Goal: Book appointment/travel/reservation

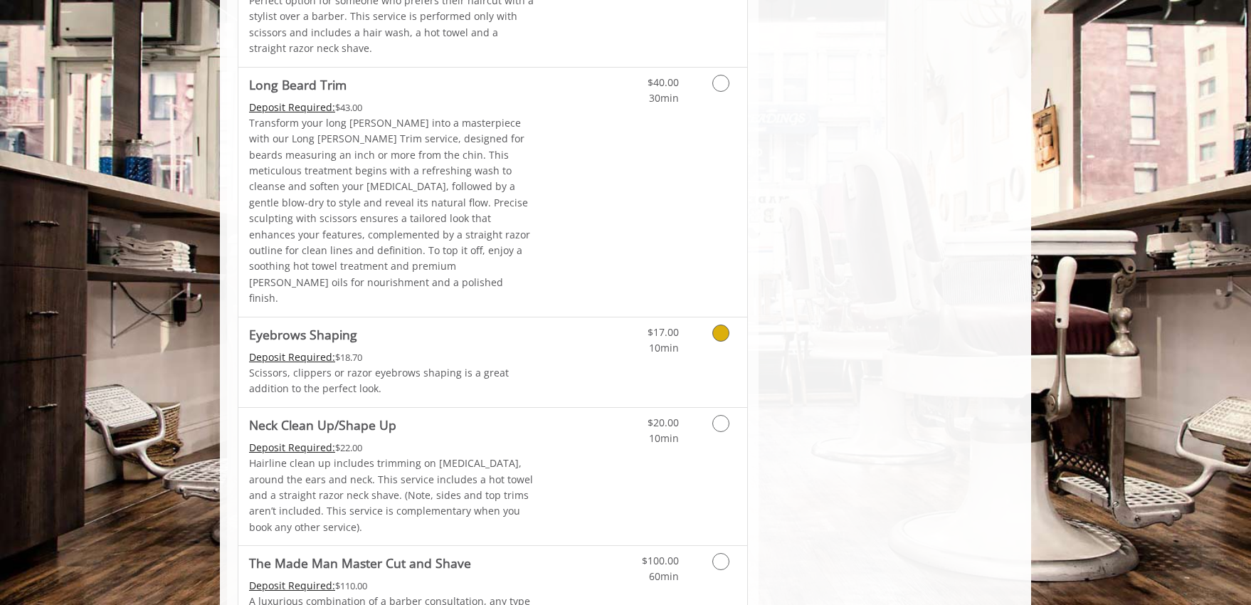
scroll to position [2231, 0]
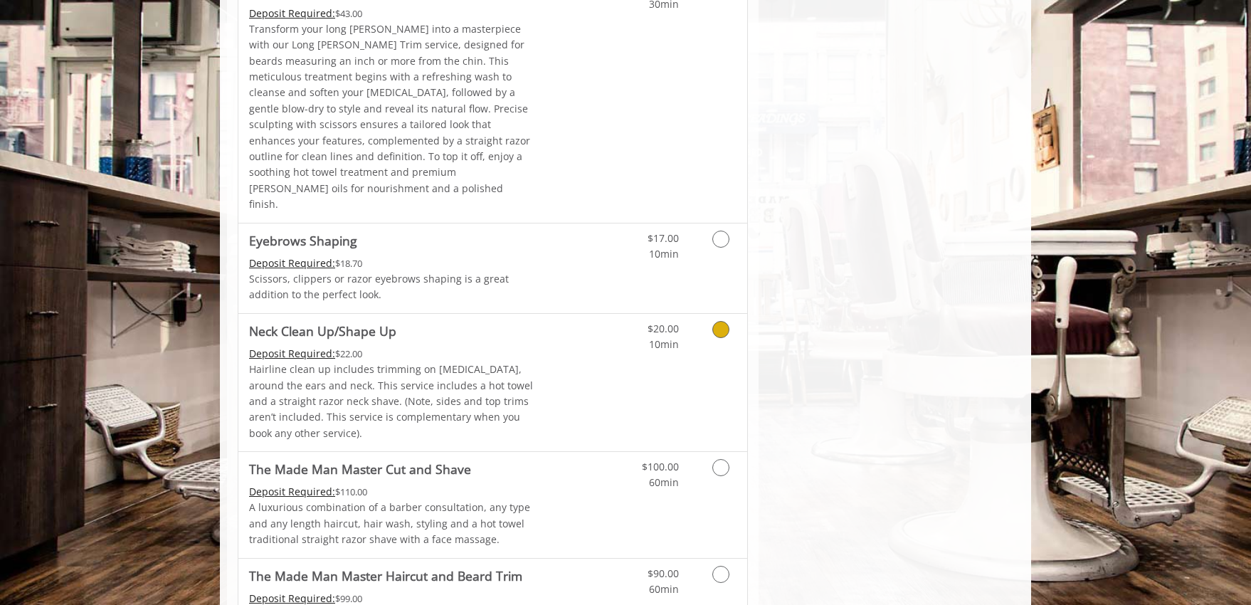
click at [713, 321] on icon "Grooming services" at bounding box center [720, 329] width 17 height 17
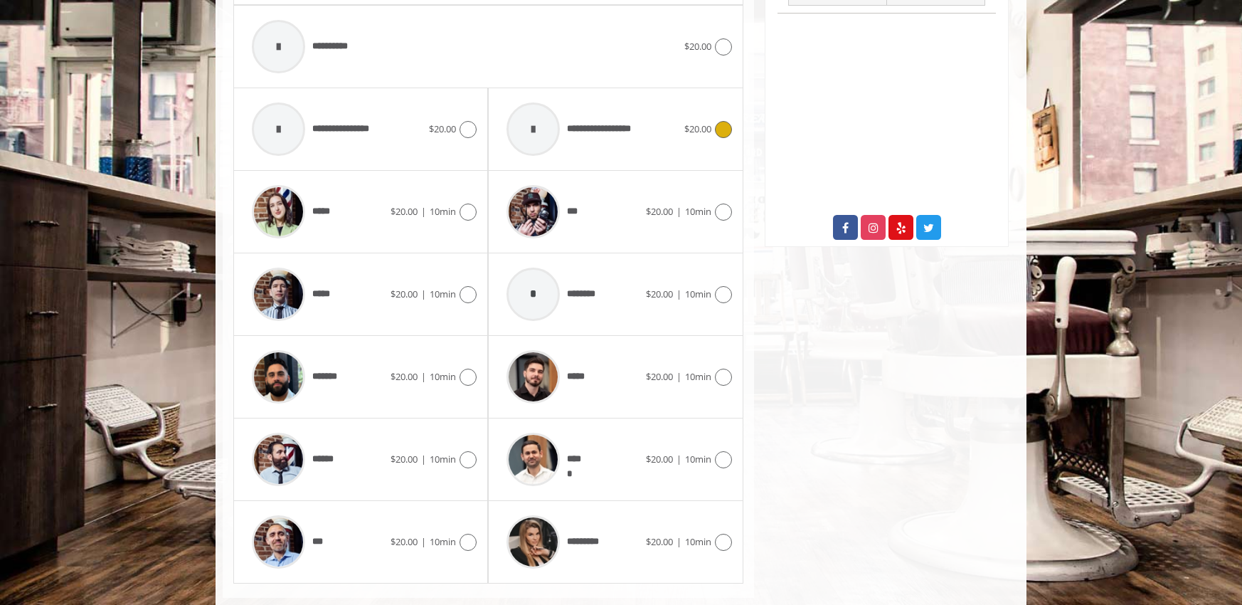
scroll to position [675, 0]
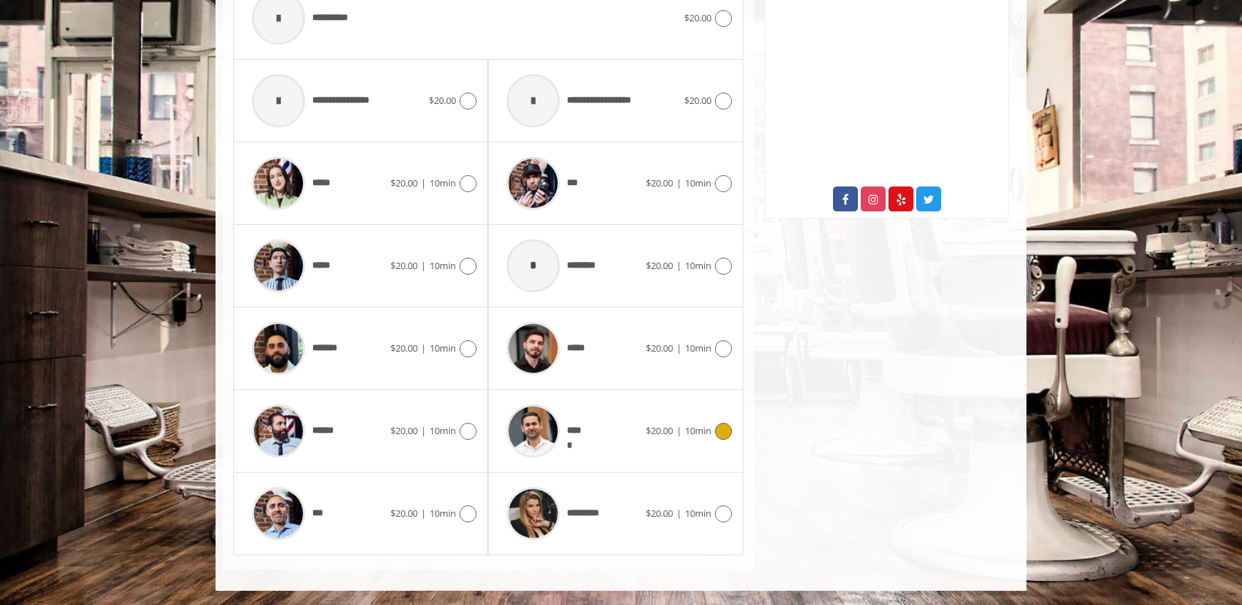
click at [598, 427] on div "*****" at bounding box center [573, 431] width 146 height 68
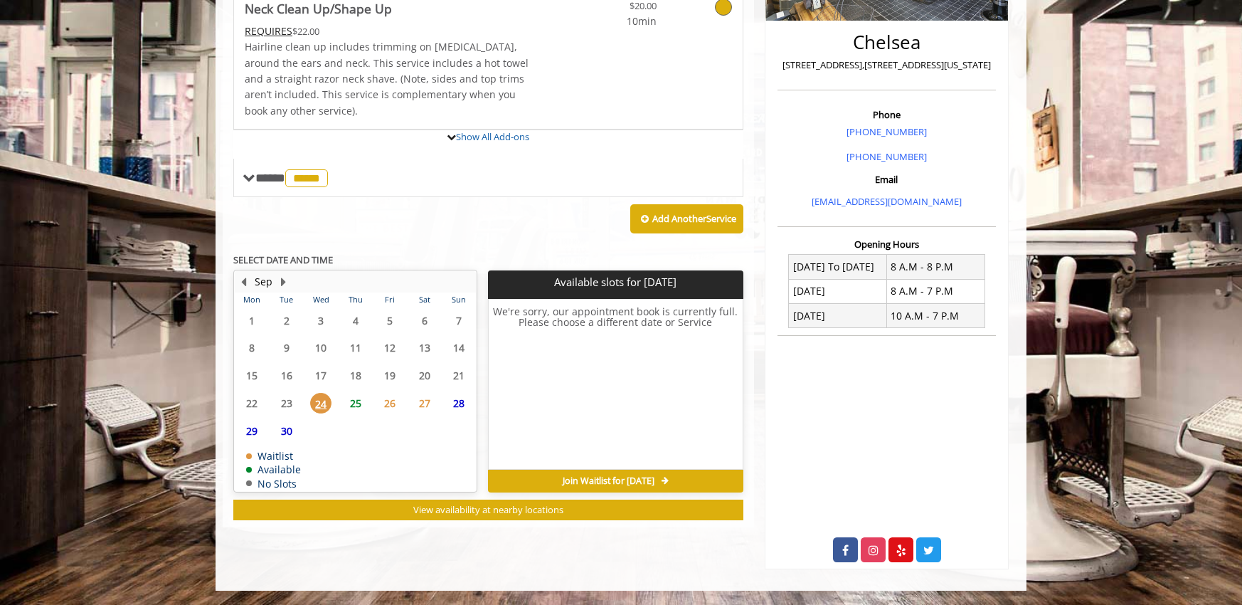
scroll to position [412, 0]
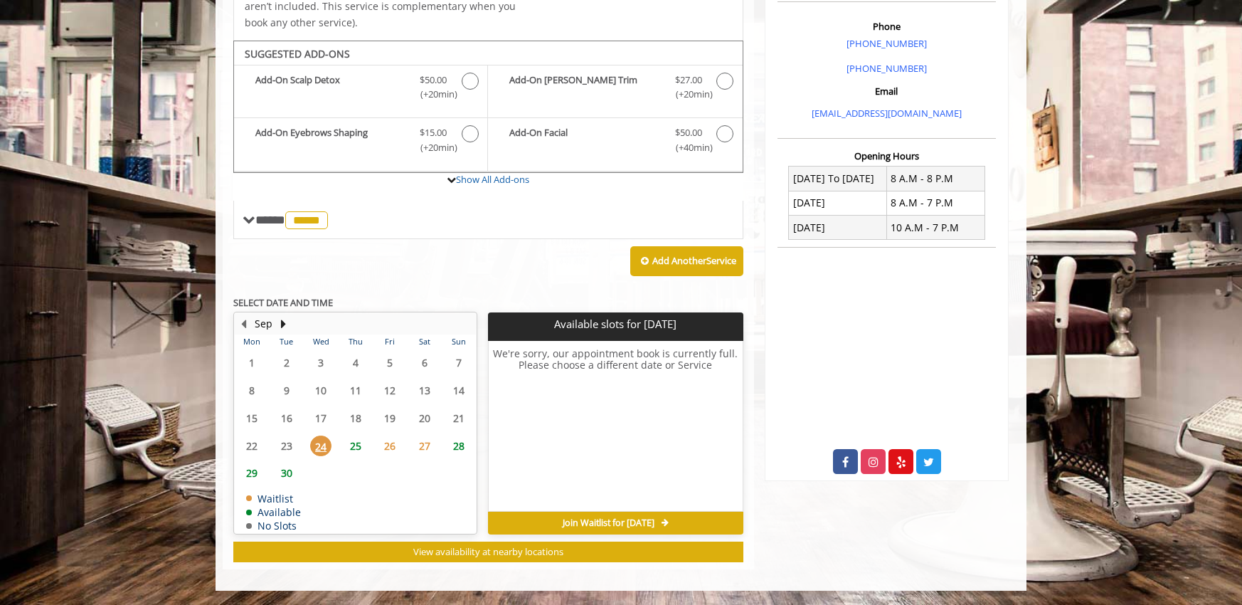
click at [283, 472] on span "30" at bounding box center [286, 473] width 21 height 21
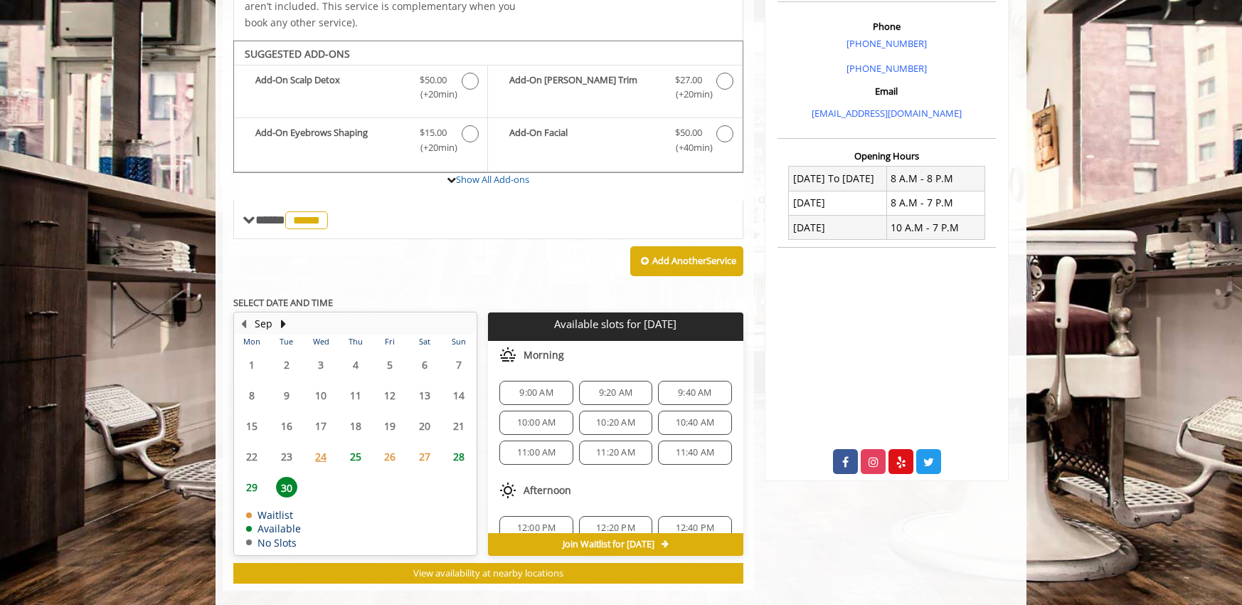
scroll to position [433, 0]
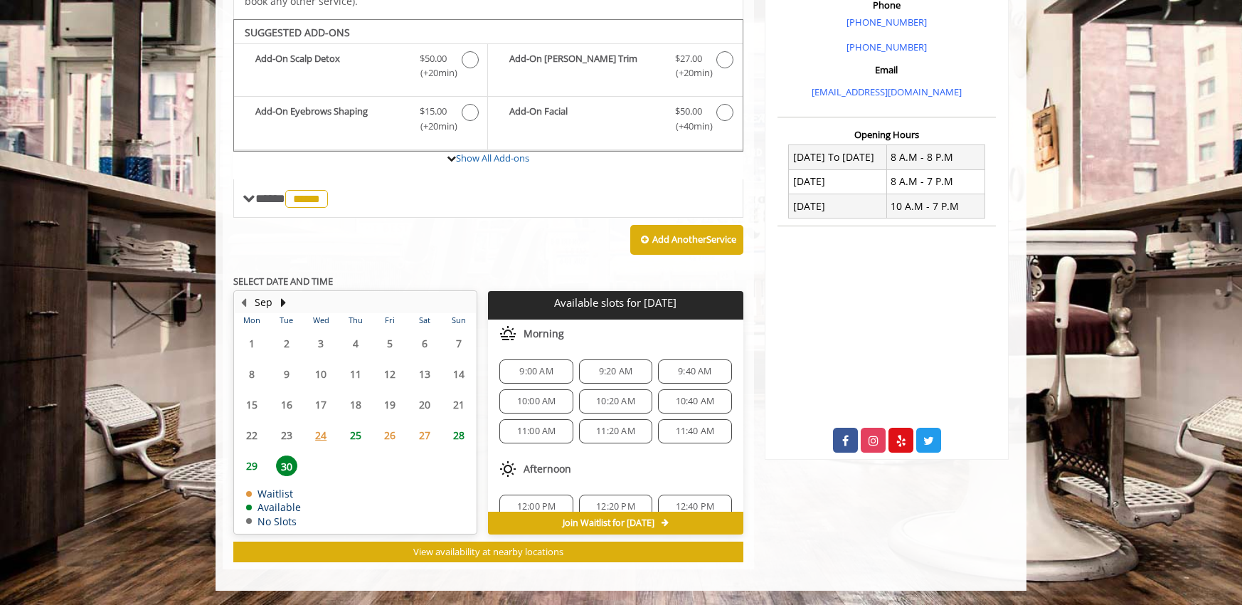
click at [544, 369] on span "9:00 AM" at bounding box center [535, 371] width 33 height 11
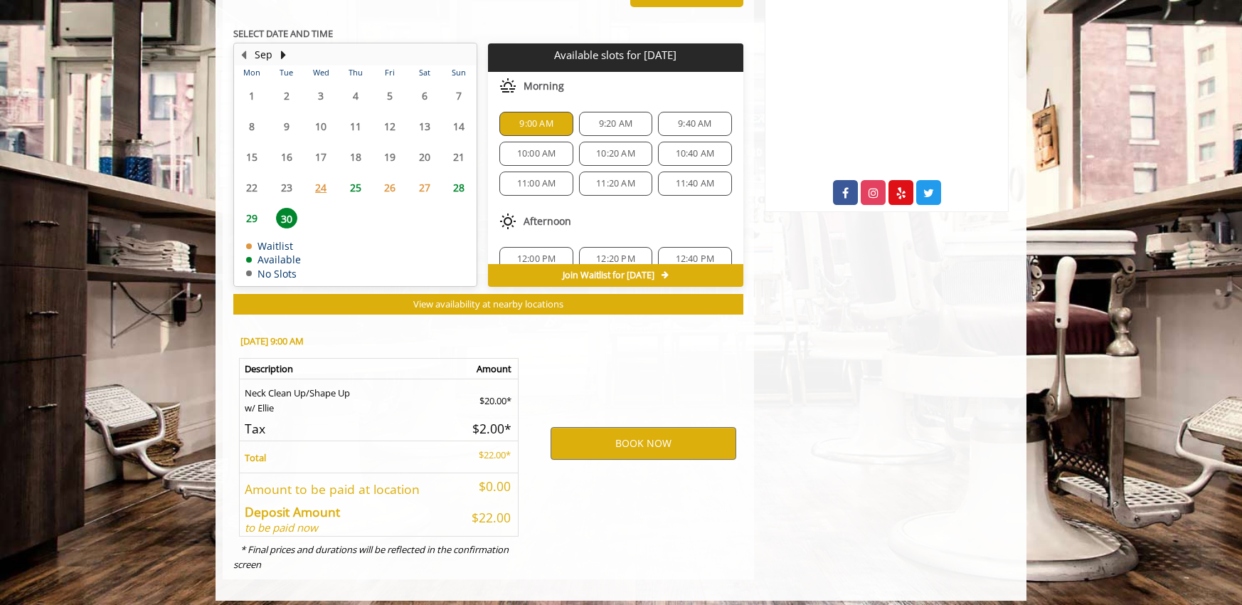
scroll to position [691, 0]
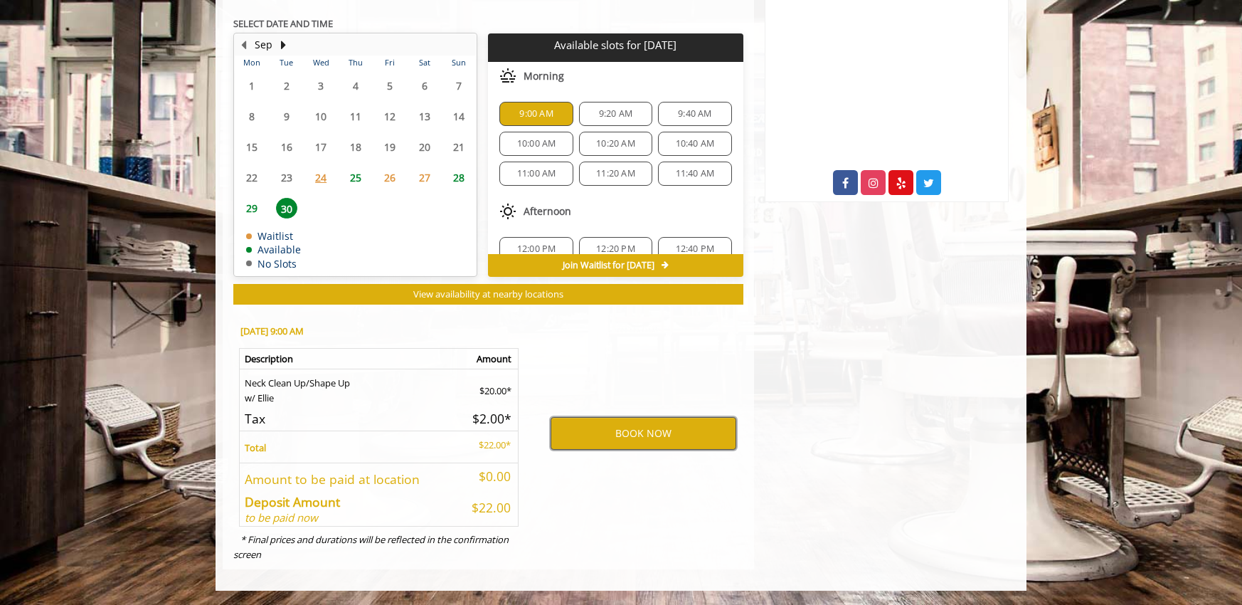
click at [582, 433] on button "BOOK NOW" at bounding box center [644, 433] width 186 height 33
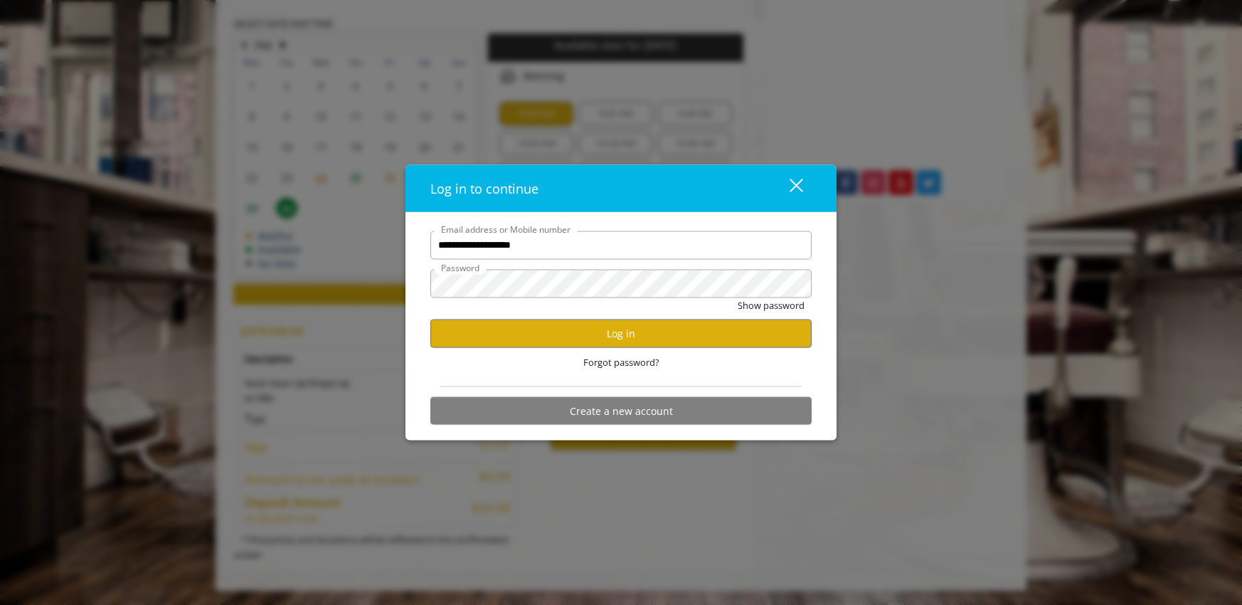
scroll to position [0, 0]
click at [586, 336] on button "Log in" at bounding box center [621, 334] width 381 height 28
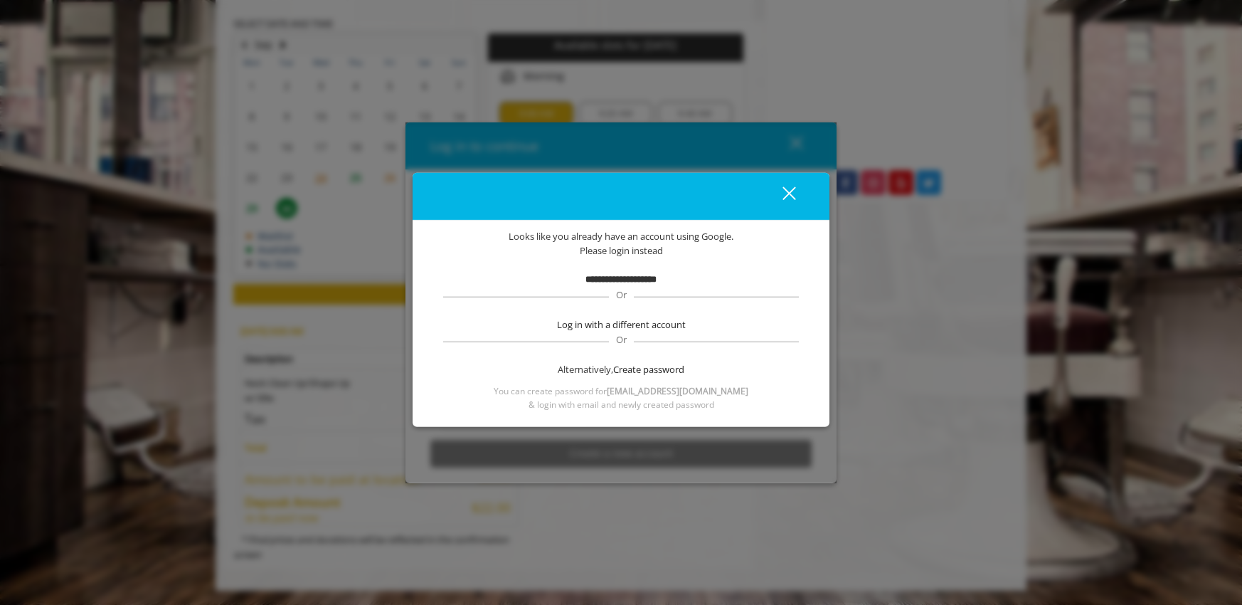
click at [588, 280] on b "**********" at bounding box center [621, 279] width 71 height 9
click at [613, 249] on span "Please login instead" at bounding box center [621, 250] width 83 height 15
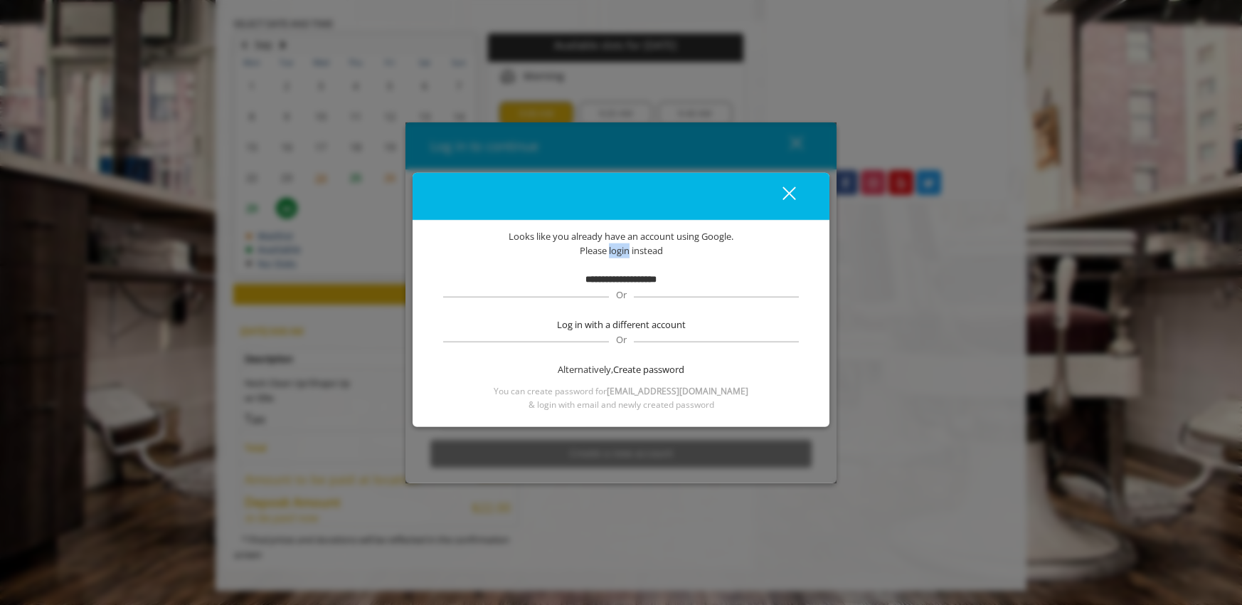
click at [613, 249] on span "Please login instead" at bounding box center [621, 250] width 83 height 15
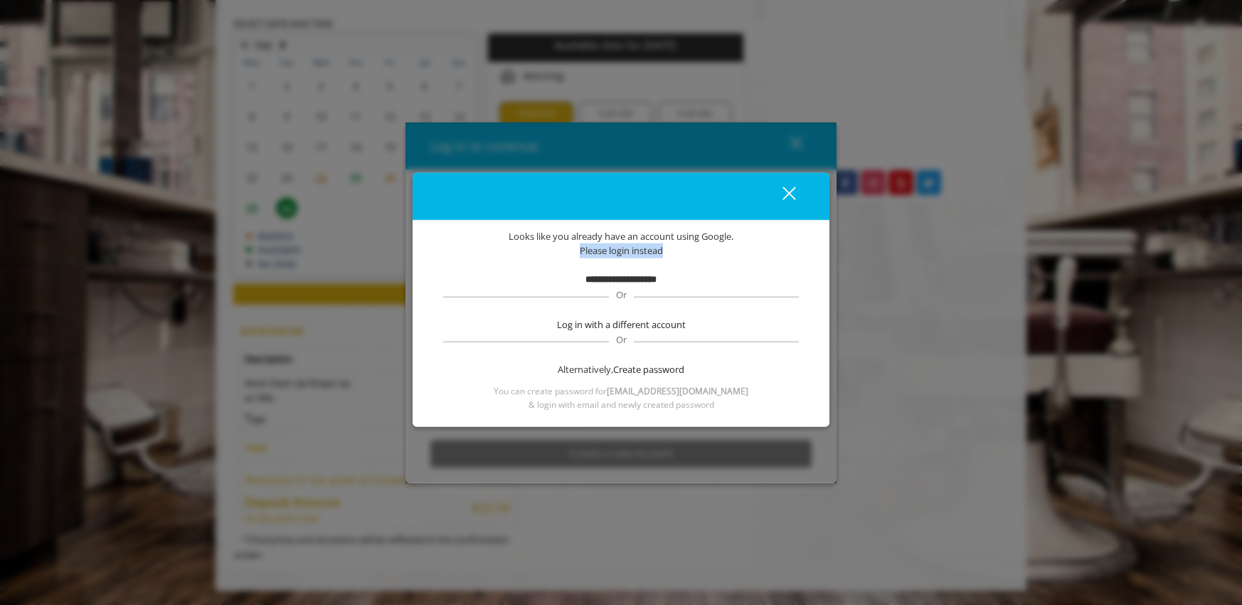
click at [613, 249] on span "Please login instead" at bounding box center [621, 250] width 83 height 15
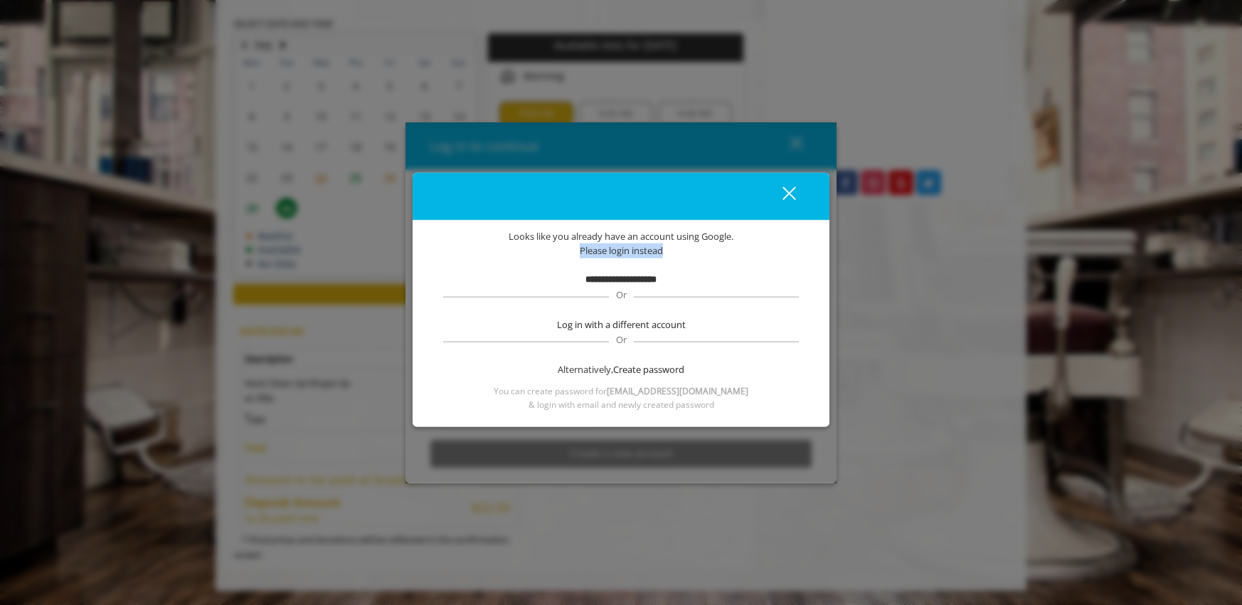
click at [613, 249] on span "Please login instead" at bounding box center [621, 250] width 83 height 15
click at [625, 258] on div "**********" at bounding box center [621, 319] width 374 height 182
click at [650, 268] on div "**********" at bounding box center [621, 319] width 374 height 182
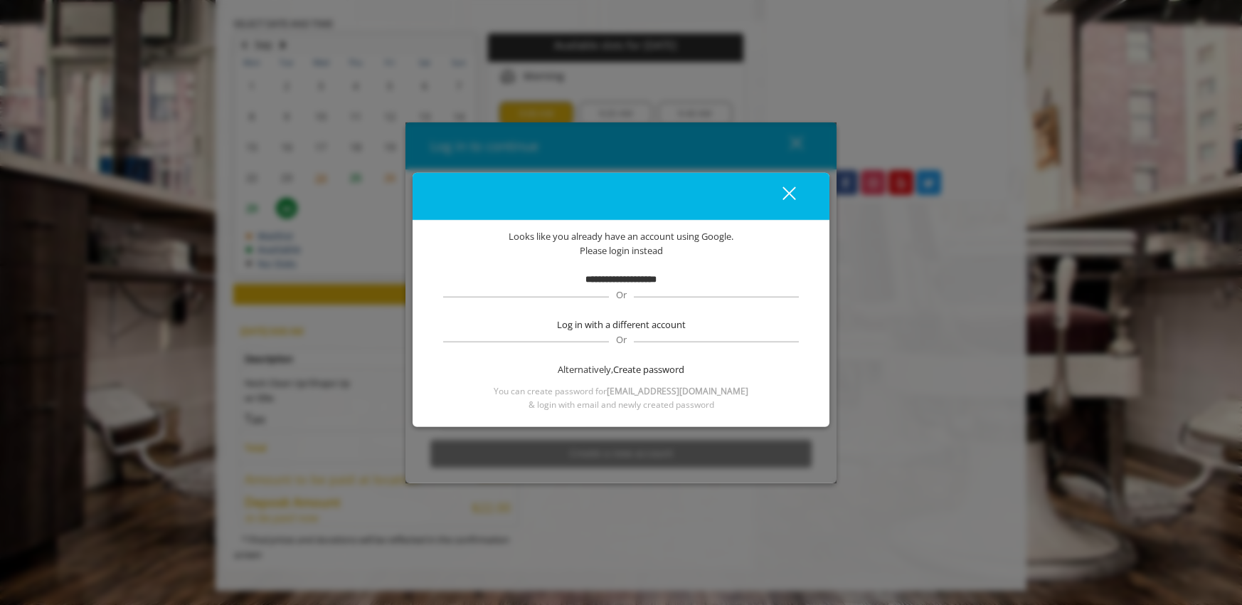
click at [785, 194] on div "close" at bounding box center [780, 196] width 28 height 21
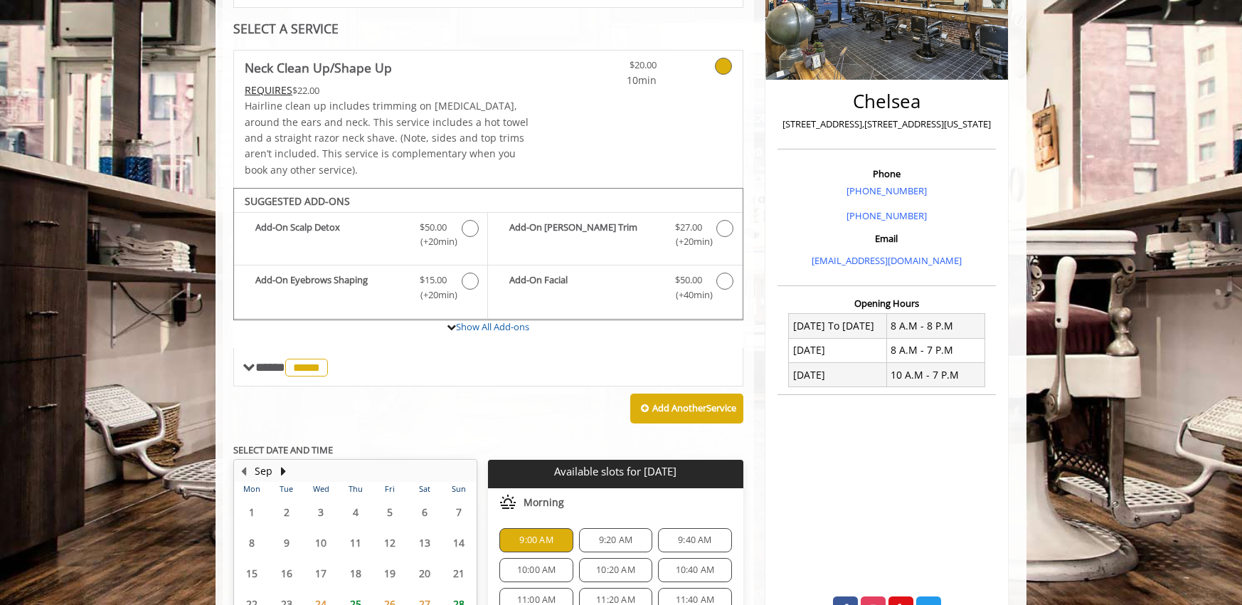
scroll to position [248, 0]
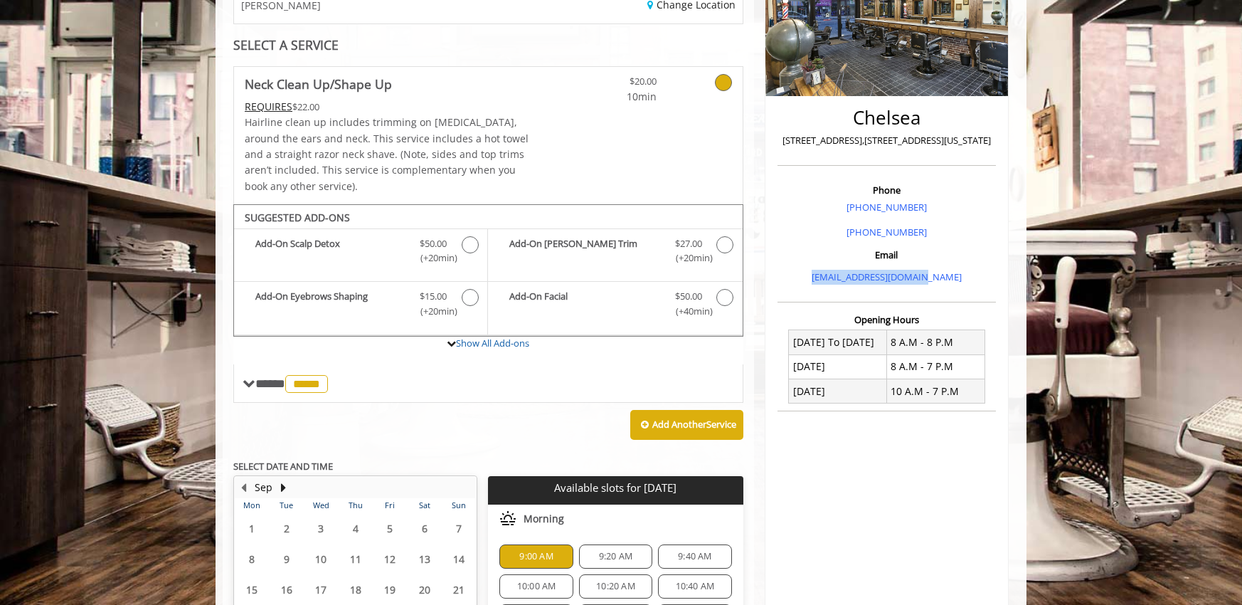
drag, startPoint x: 970, startPoint y: 270, endPoint x: 825, endPoint y: 280, distance: 145.5
click at [825, 280] on p "[EMAIL_ADDRESS][DOMAIN_NAME]" at bounding box center [886, 277] width 211 height 15
copy link "[EMAIL_ADDRESS][DOMAIN_NAME]"
